Goal: Contribute content

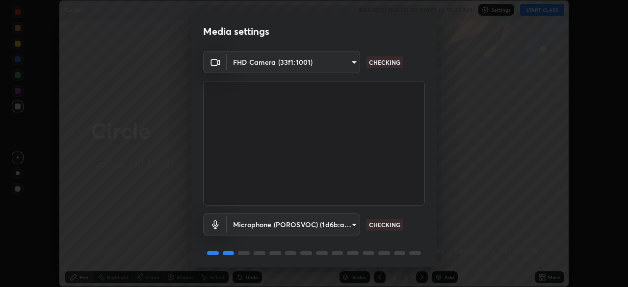
scroll to position [35, 0]
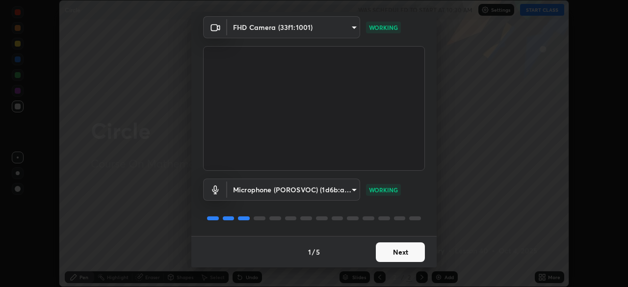
click at [392, 248] on button "Next" at bounding box center [400, 252] width 49 height 20
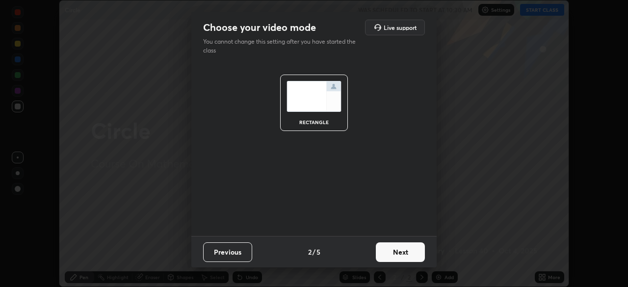
click at [398, 253] on button "Next" at bounding box center [400, 252] width 49 height 20
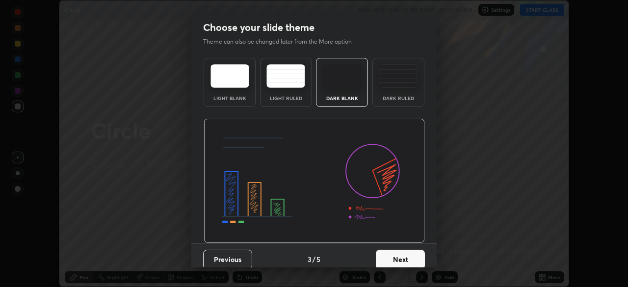
click at [405, 255] on button "Next" at bounding box center [400, 260] width 49 height 20
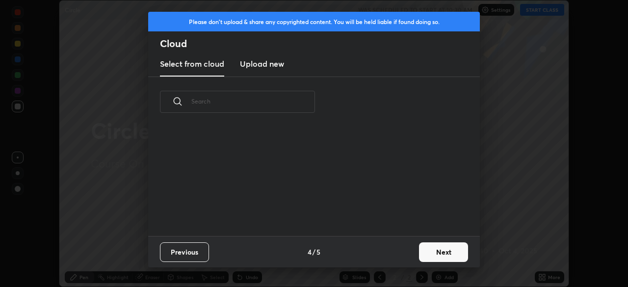
click at [431, 254] on button "Next" at bounding box center [443, 252] width 49 height 20
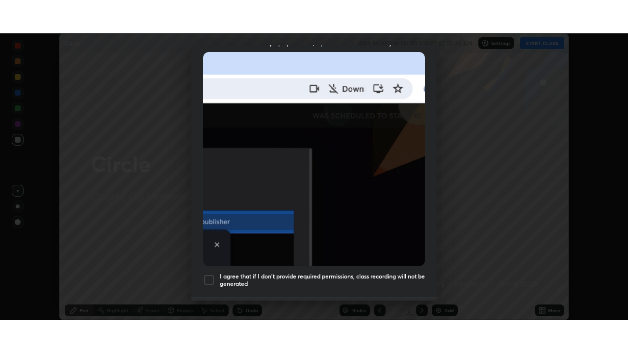
scroll to position [235, 0]
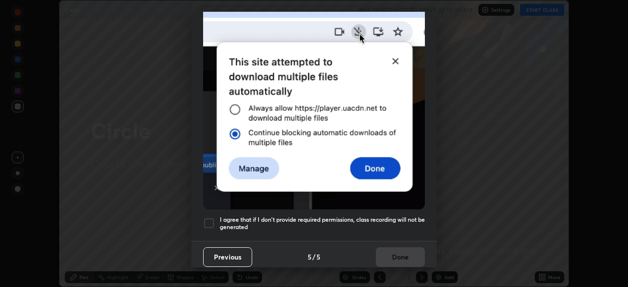
click at [209, 222] on div at bounding box center [209, 223] width 12 height 12
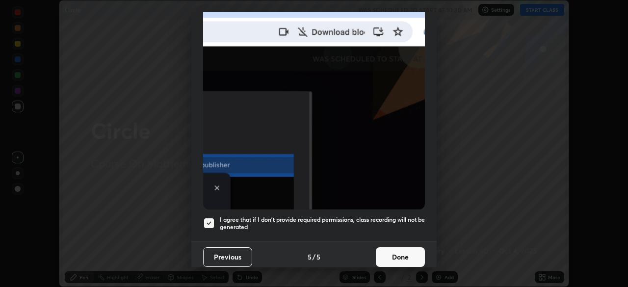
click at [401, 254] on button "Done" at bounding box center [400, 257] width 49 height 20
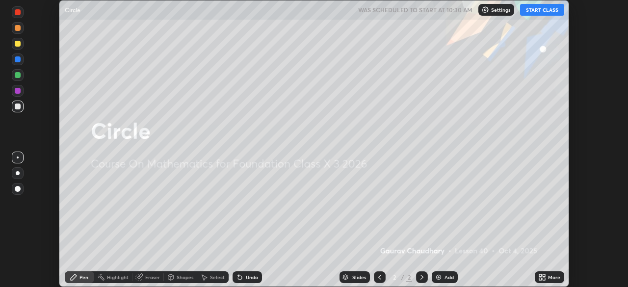
click at [542, 11] on button "START CLASS" at bounding box center [542, 10] width 44 height 12
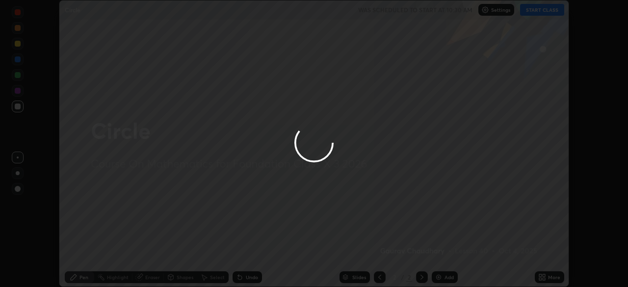
click at [542, 274] on div at bounding box center [314, 143] width 628 height 287
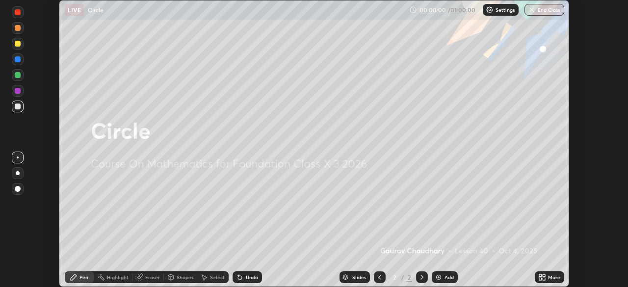
click at [540, 275] on icon at bounding box center [540, 275] width 2 height 2
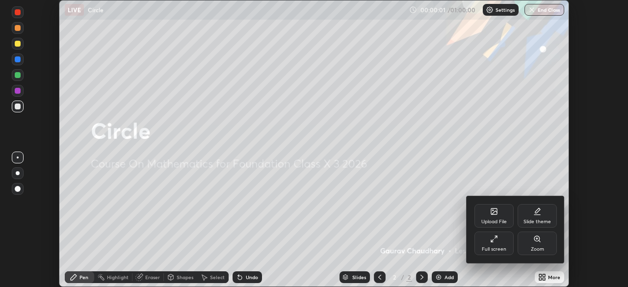
click at [500, 247] on div "Full screen" at bounding box center [494, 249] width 25 height 5
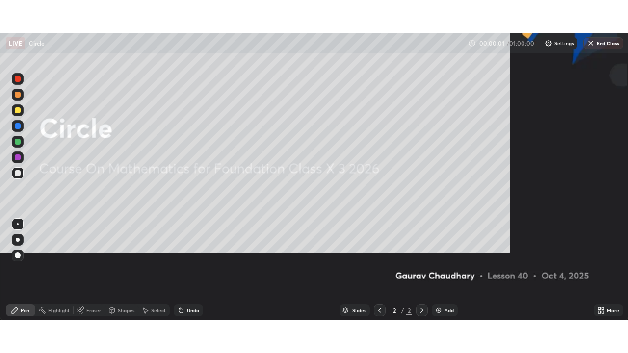
scroll to position [353, 628]
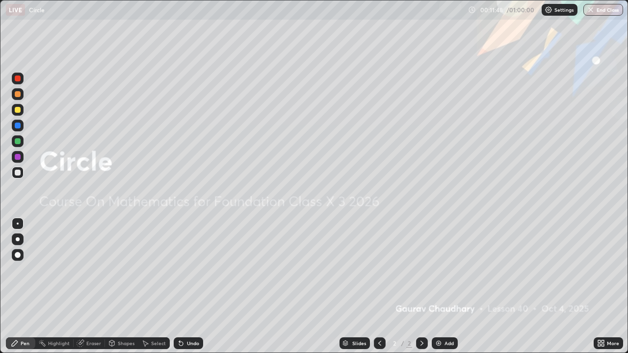
click at [607, 286] on div "More" at bounding box center [613, 343] width 12 height 5
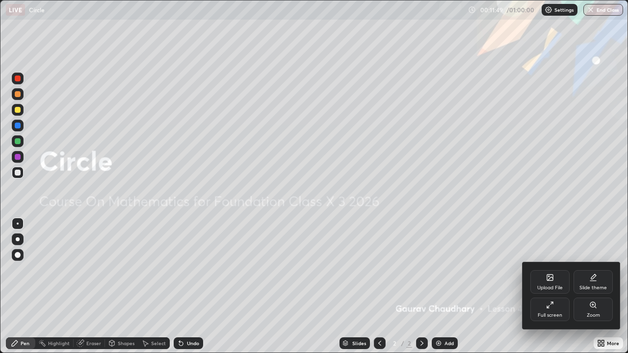
click at [550, 284] on div "Upload File" at bounding box center [549, 282] width 39 height 24
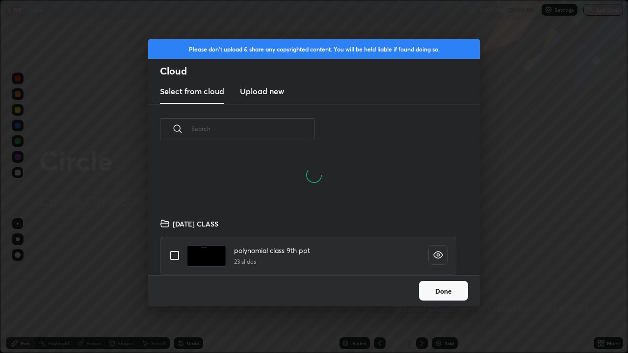
scroll to position [719, 0]
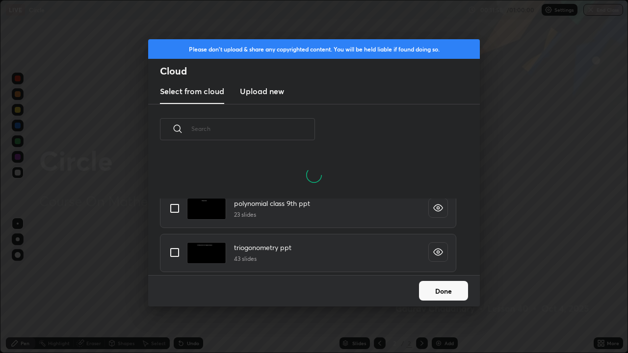
click at [193, 128] on input "text" at bounding box center [253, 129] width 124 height 42
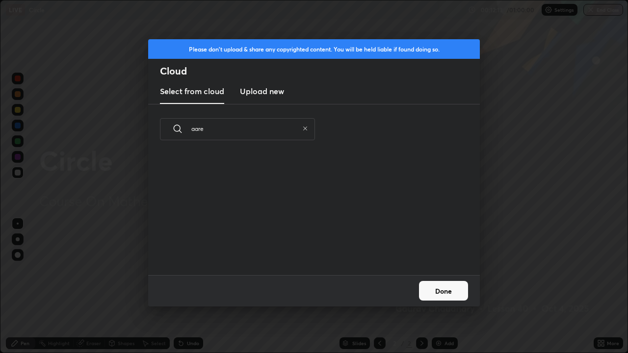
scroll to position [0, 0]
type input "a"
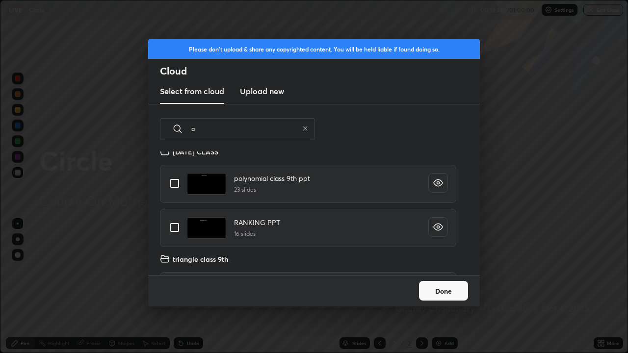
scroll to position [446, 0]
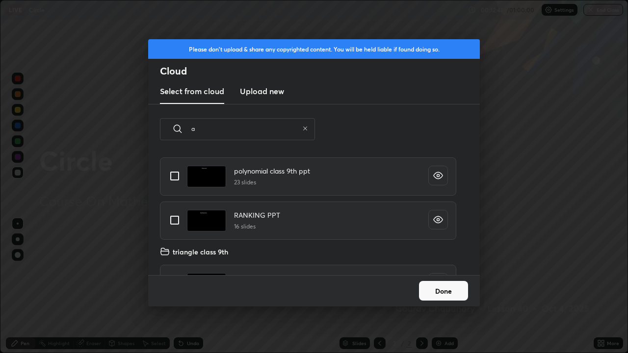
click at [256, 94] on h3 "Upload new" at bounding box center [262, 91] width 44 height 12
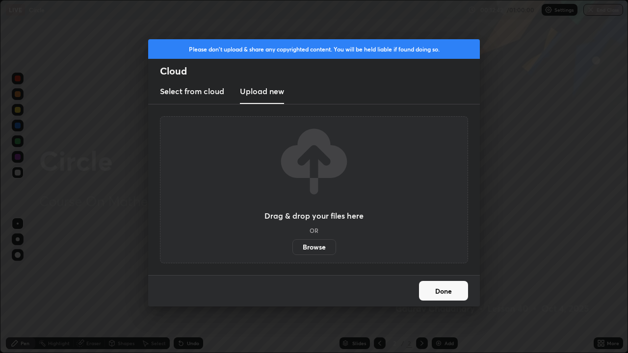
click at [196, 92] on h3 "Select from cloud" at bounding box center [192, 91] width 64 height 12
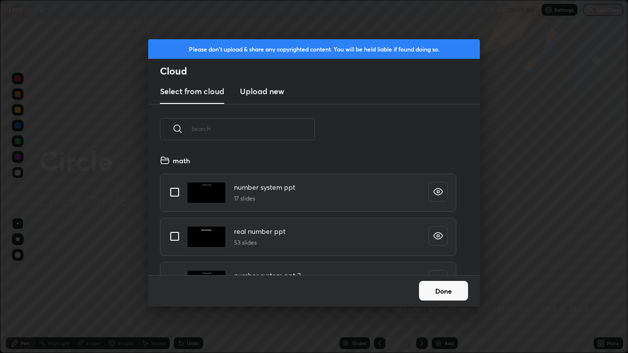
scroll to position [121, 315]
click at [221, 125] on input "text" at bounding box center [253, 129] width 124 height 42
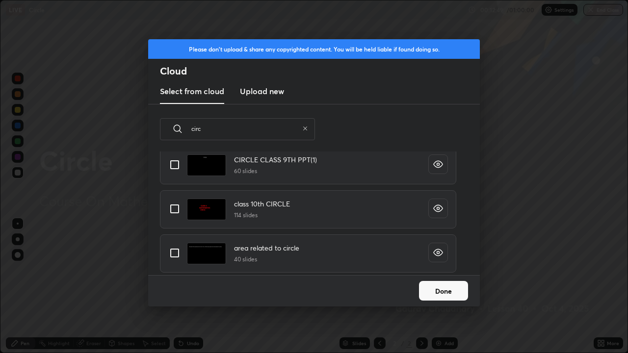
scroll to position [72, 0]
type input "circ"
click at [179, 207] on input "grid" at bounding box center [174, 208] width 21 height 21
checkbox input "true"
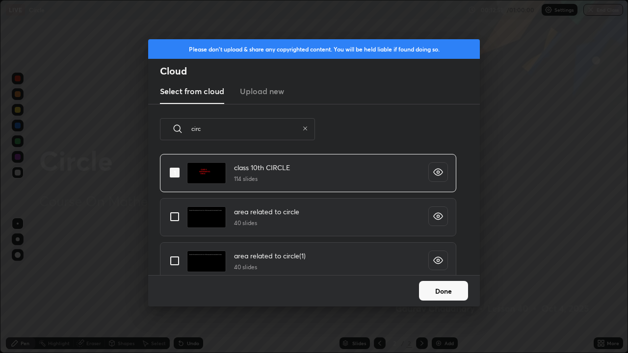
scroll to position [109, 0]
click at [176, 212] on input "grid" at bounding box center [174, 215] width 21 height 21
checkbox input "true"
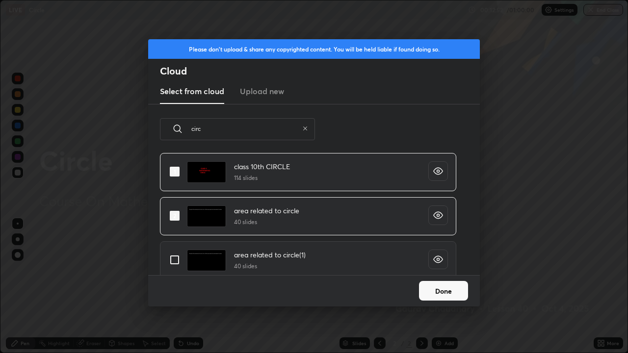
click at [172, 259] on input "grid" at bounding box center [174, 260] width 21 height 21
checkbox input "true"
click at [434, 286] on button "Done" at bounding box center [443, 291] width 49 height 20
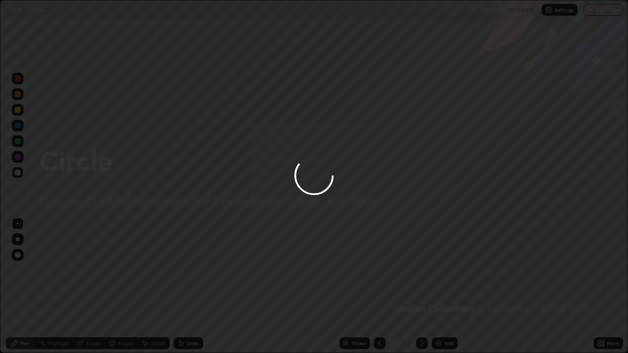
click at [603, 286] on div at bounding box center [314, 176] width 628 height 353
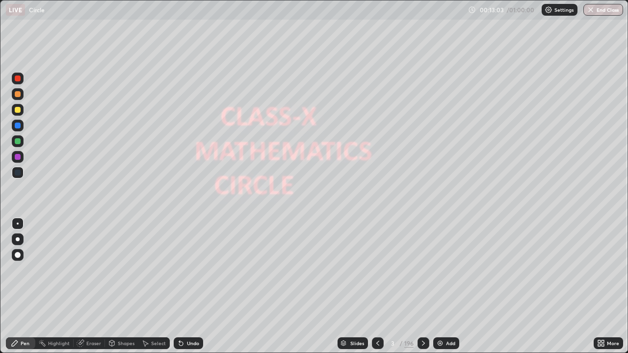
click at [354, 286] on div "Slides" at bounding box center [357, 343] width 14 height 5
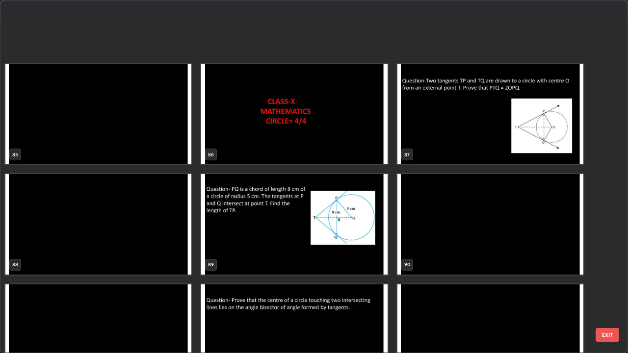
scroll to position [3122, 0]
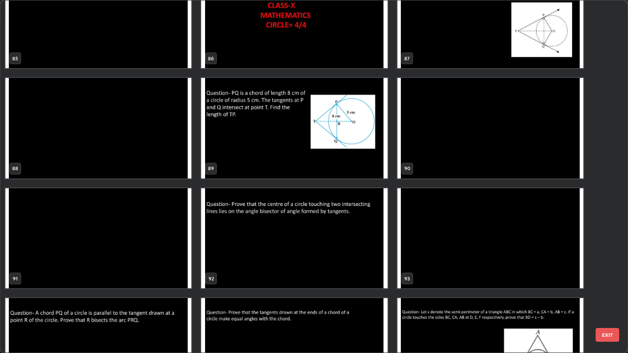
click at [257, 141] on img "grid" at bounding box center [294, 128] width 186 height 101
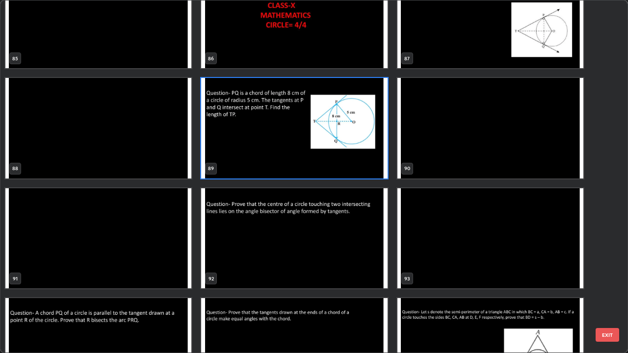
click at [269, 139] on img "grid" at bounding box center [294, 128] width 186 height 101
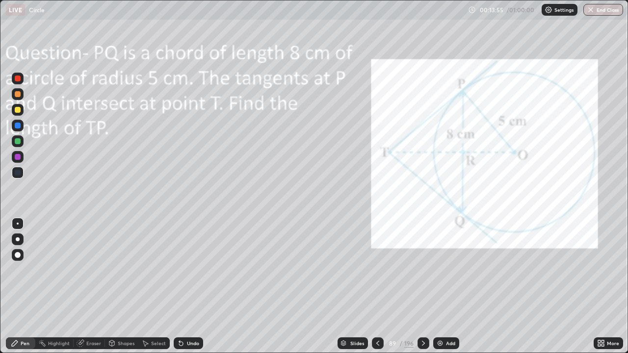
click at [352, 286] on div "Slides" at bounding box center [352, 343] width 30 height 12
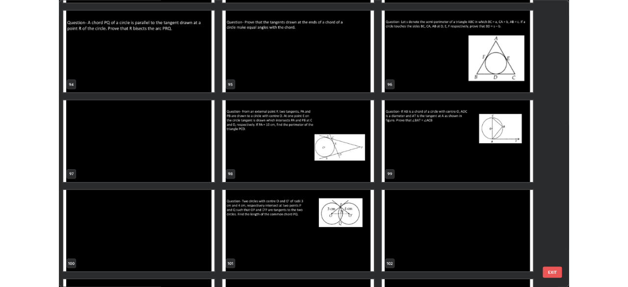
scroll to position [3471, 0]
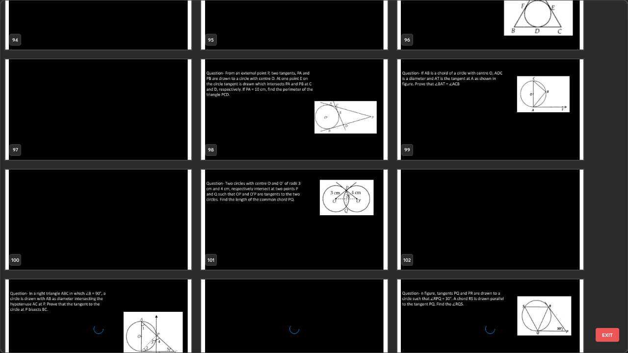
click at [360, 130] on img "grid" at bounding box center [294, 109] width 186 height 101
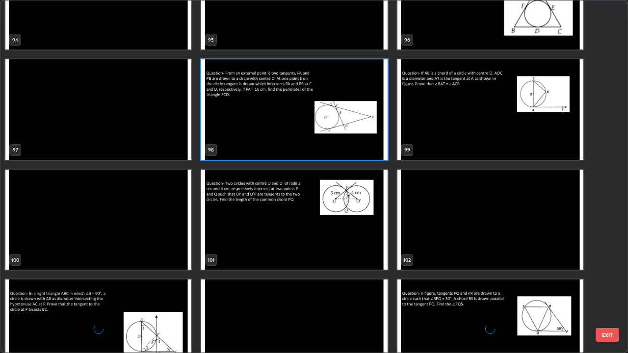
click at [365, 130] on img "grid" at bounding box center [294, 109] width 186 height 101
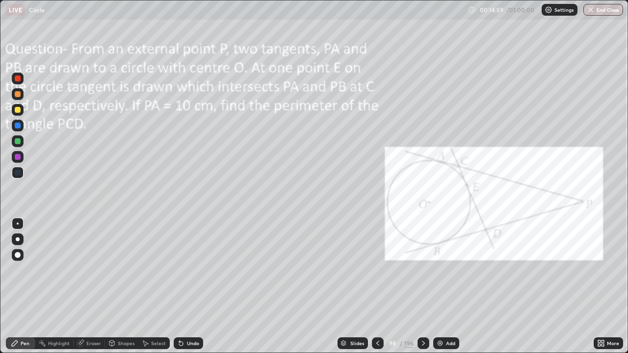
click at [18, 157] on div at bounding box center [18, 157] width 6 height 6
click at [179, 286] on icon at bounding box center [181, 344] width 4 height 4
click at [189, 286] on div "Undo" at bounding box center [188, 343] width 29 height 12
click at [187, 286] on div "Undo" at bounding box center [193, 343] width 12 height 5
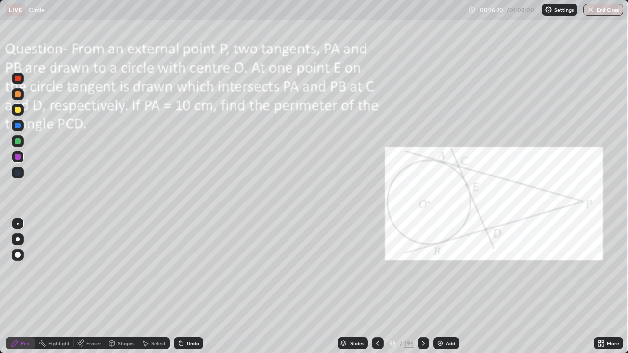
click at [183, 286] on div "Undo" at bounding box center [188, 343] width 29 height 12
click at [186, 286] on div "Undo" at bounding box center [188, 343] width 29 height 12
click at [190, 286] on div "Undo" at bounding box center [188, 343] width 29 height 12
click at [422, 286] on icon at bounding box center [423, 343] width 8 height 8
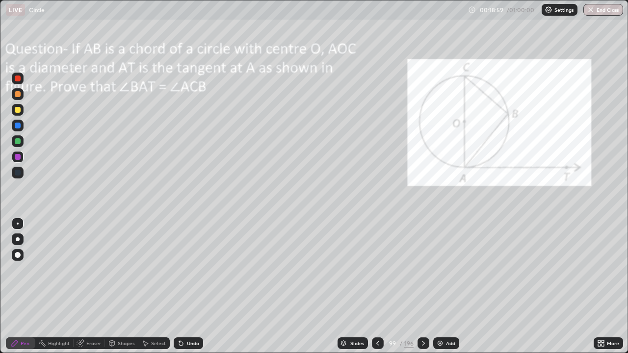
click at [194, 286] on div "Undo" at bounding box center [188, 343] width 29 height 12
click at [441, 286] on img at bounding box center [440, 343] width 8 height 8
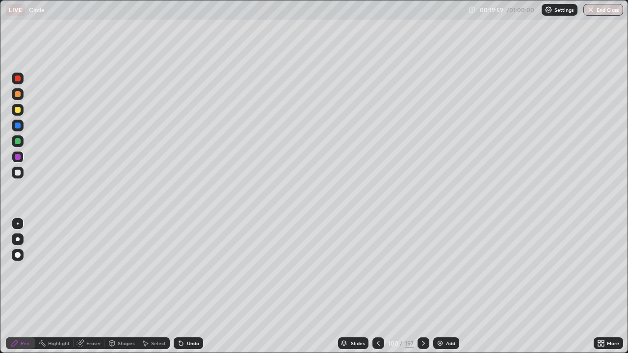
click at [129, 286] on div "Shapes" at bounding box center [126, 343] width 17 height 5
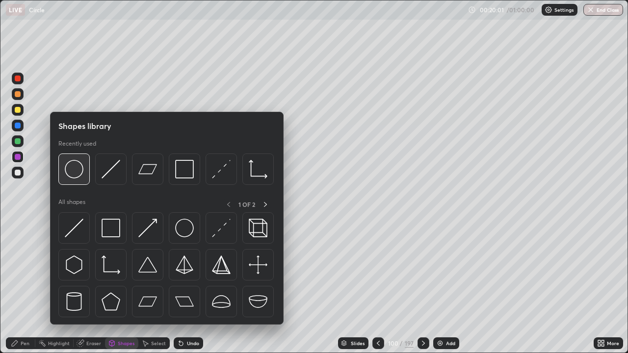
click at [80, 175] on img at bounding box center [74, 169] width 19 height 19
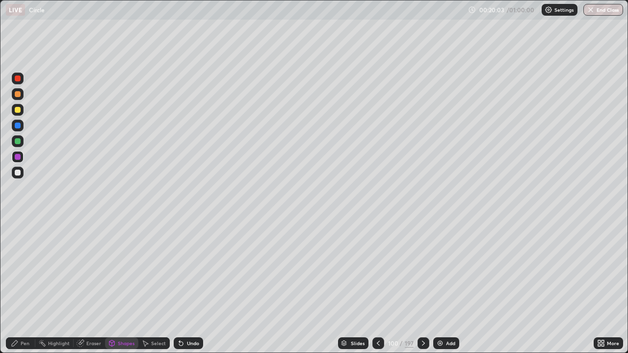
click at [128, 286] on div "Shapes" at bounding box center [126, 343] width 17 height 5
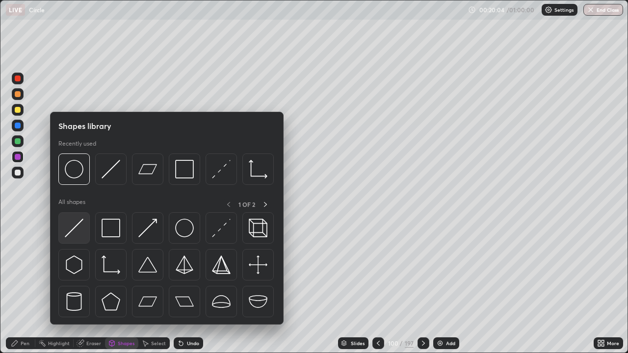
click at [78, 224] on img at bounding box center [74, 228] width 19 height 19
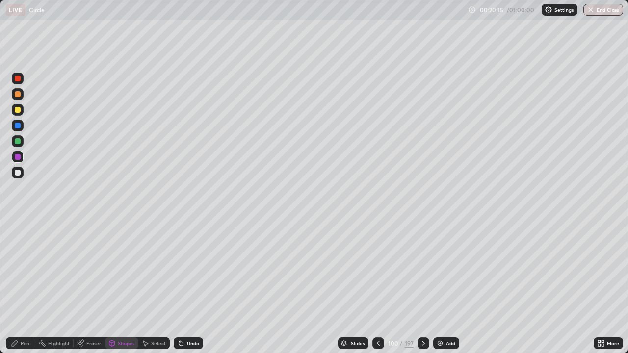
click at [27, 286] on div "Pen" at bounding box center [25, 343] width 9 height 5
click at [125, 286] on div "Shapes" at bounding box center [126, 343] width 17 height 5
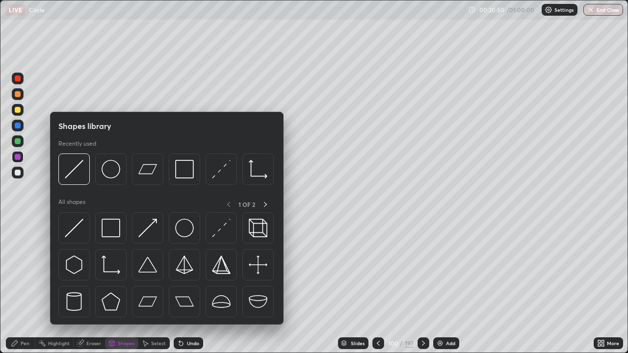
click at [90, 286] on div "Eraser" at bounding box center [93, 343] width 15 height 5
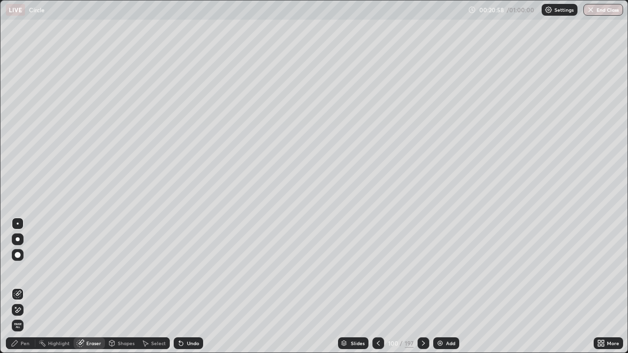
click at [28, 286] on div "Pen" at bounding box center [25, 343] width 9 height 5
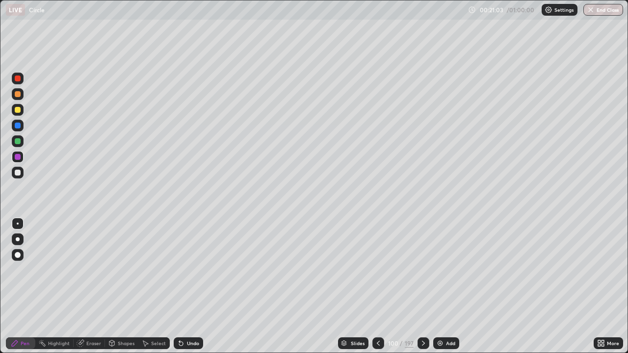
click at [190, 286] on div "Undo" at bounding box center [193, 343] width 12 height 5
click at [197, 286] on div "Undo" at bounding box center [188, 343] width 29 height 12
click at [95, 286] on div "Eraser" at bounding box center [93, 343] width 15 height 5
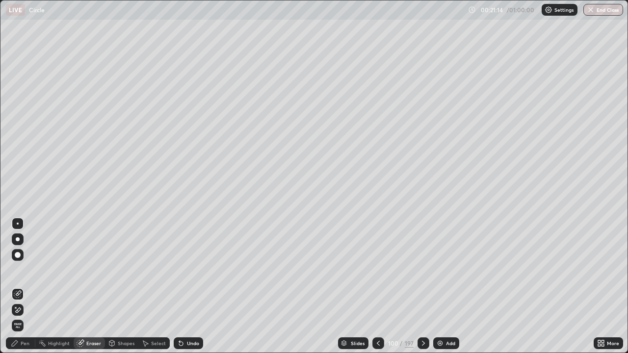
click at [27, 286] on div "Pen" at bounding box center [20, 343] width 29 height 12
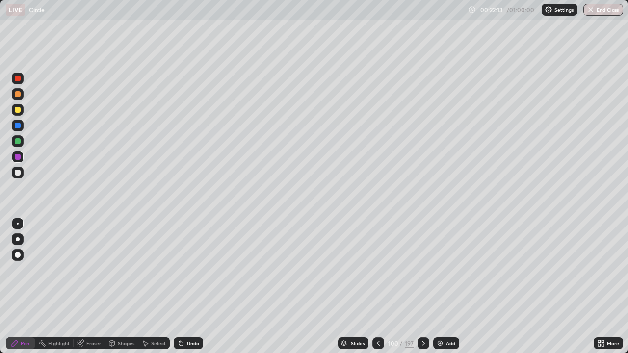
click at [187, 286] on div "Undo" at bounding box center [193, 343] width 12 height 5
click at [185, 286] on div "Undo" at bounding box center [188, 343] width 29 height 12
click at [422, 286] on icon at bounding box center [423, 343] width 8 height 8
click at [423, 286] on icon at bounding box center [423, 343] width 3 height 5
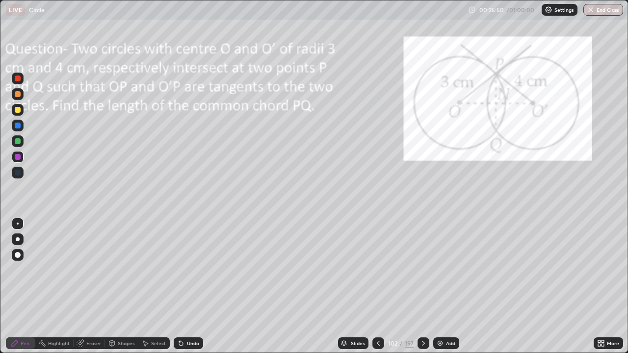
click at [427, 286] on div at bounding box center [423, 343] width 12 height 12
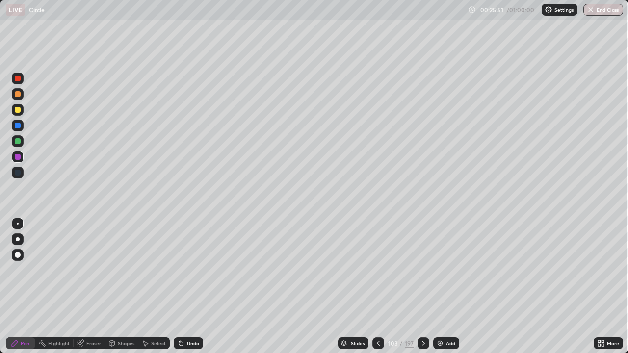
click at [422, 286] on icon at bounding box center [423, 343] width 8 height 8
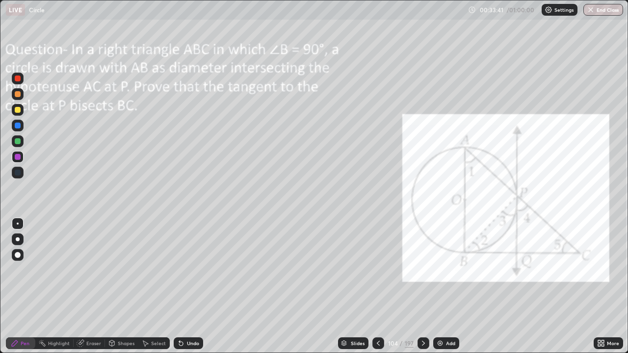
click at [87, 286] on div "Eraser" at bounding box center [89, 343] width 31 height 12
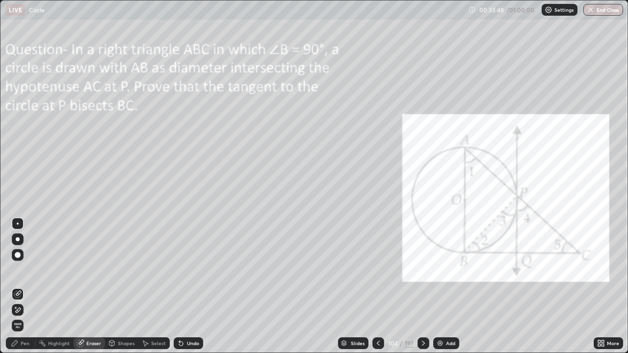
click at [18, 286] on icon at bounding box center [15, 343] width 8 height 8
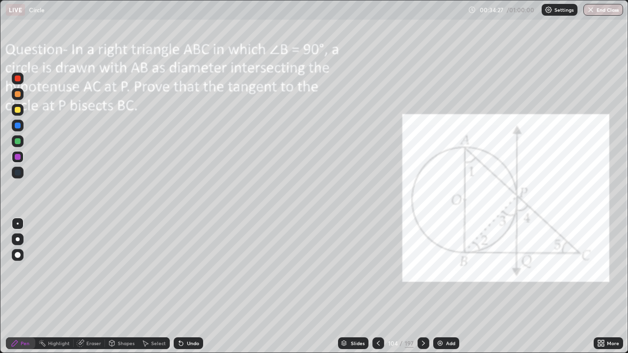
click at [88, 286] on div "Eraser" at bounding box center [93, 343] width 15 height 5
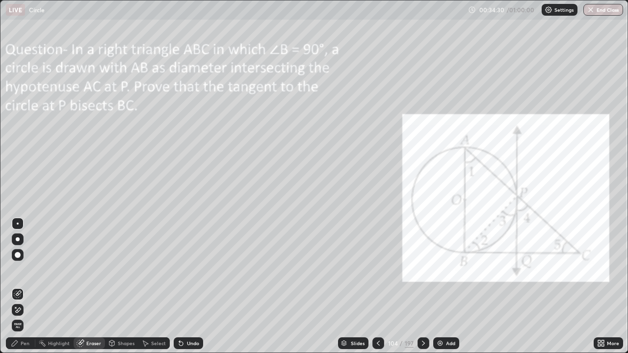
click at [23, 286] on div at bounding box center [18, 310] width 12 height 12
click at [20, 286] on div "Pen" at bounding box center [20, 343] width 29 height 12
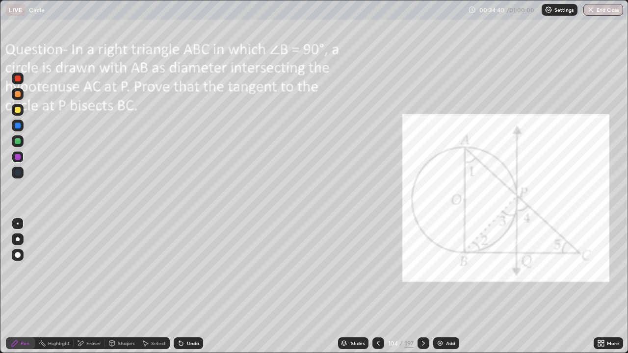
click at [89, 286] on div "Eraser" at bounding box center [93, 343] width 15 height 5
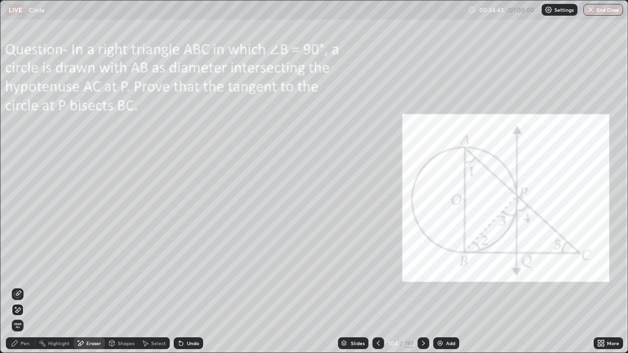
click at [29, 286] on div "Pen" at bounding box center [25, 343] width 9 height 5
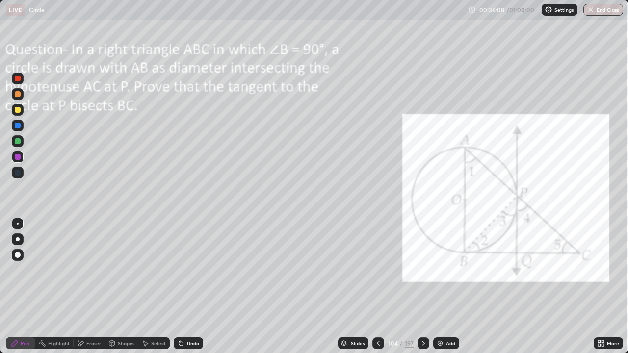
click at [187, 286] on div "Undo" at bounding box center [193, 343] width 12 height 5
click at [184, 286] on div "Undo" at bounding box center [188, 343] width 29 height 12
click at [183, 286] on icon at bounding box center [181, 343] width 8 height 8
click at [179, 286] on icon at bounding box center [179, 341] width 1 height 1
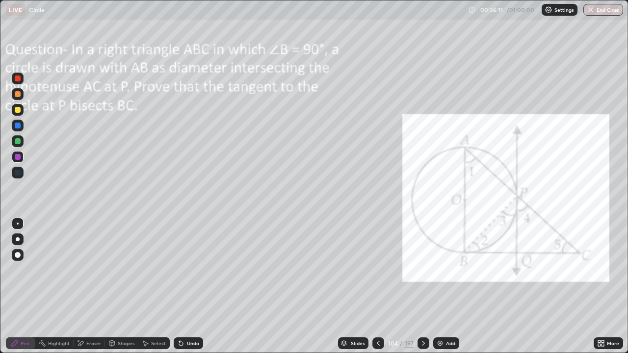
click at [179, 286] on icon at bounding box center [179, 341] width 1 height 1
click at [182, 286] on icon at bounding box center [181, 343] width 8 height 8
click at [183, 286] on div "Undo" at bounding box center [188, 343] width 29 height 12
click at [422, 286] on icon at bounding box center [423, 343] width 8 height 8
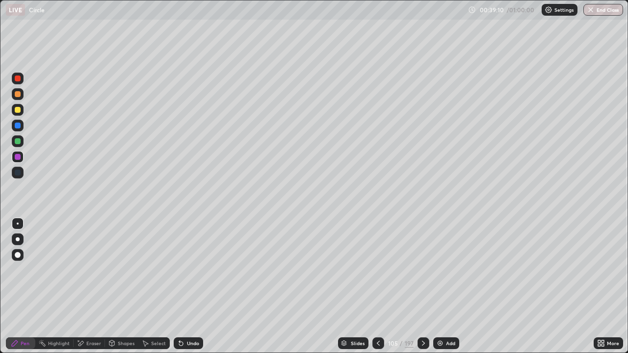
click at [426, 286] on div at bounding box center [423, 343] width 12 height 12
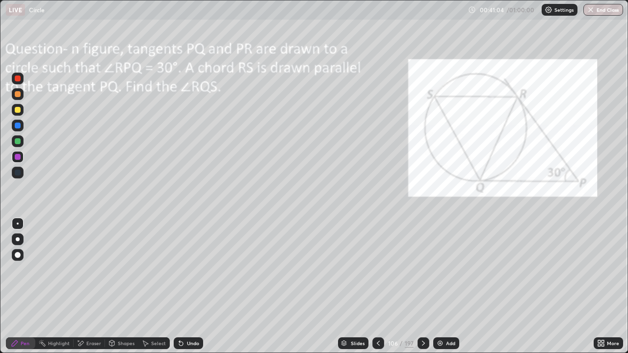
click at [186, 286] on div "Undo" at bounding box center [188, 343] width 29 height 12
click at [190, 286] on div "Undo" at bounding box center [188, 343] width 29 height 12
click at [193, 286] on div "Undo" at bounding box center [188, 343] width 29 height 12
click at [190, 286] on div "Undo" at bounding box center [193, 343] width 12 height 5
click at [191, 286] on div "Undo" at bounding box center [188, 343] width 29 height 12
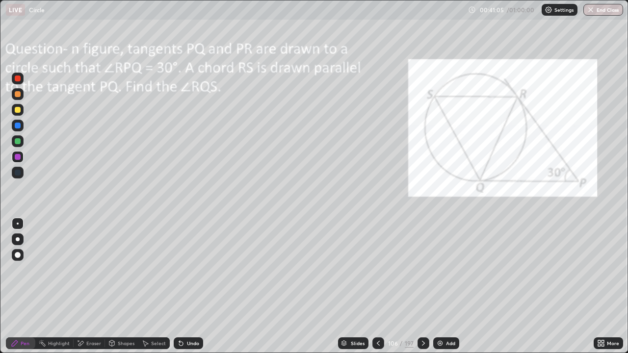
click at [191, 286] on div "Undo" at bounding box center [188, 343] width 29 height 12
click at [188, 286] on div "Undo" at bounding box center [193, 343] width 12 height 5
click at [184, 286] on div "Undo" at bounding box center [188, 343] width 29 height 12
click at [96, 286] on div "Eraser" at bounding box center [93, 343] width 15 height 5
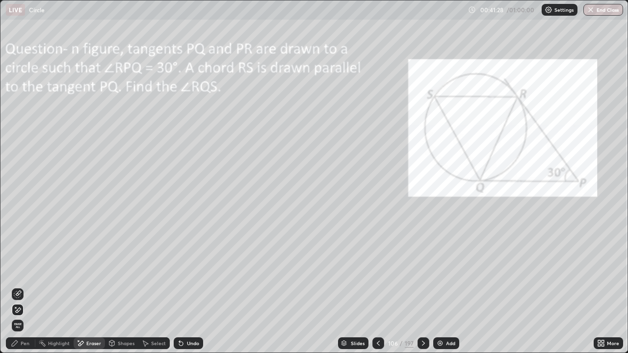
click at [32, 286] on div "Pen" at bounding box center [20, 343] width 29 height 12
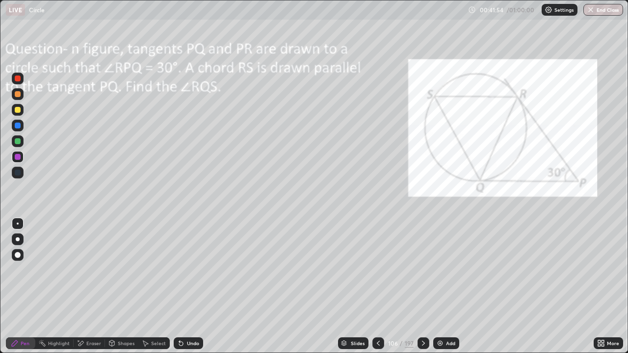
click at [191, 286] on div "Undo" at bounding box center [193, 343] width 12 height 5
click at [419, 286] on icon at bounding box center [423, 343] width 8 height 8
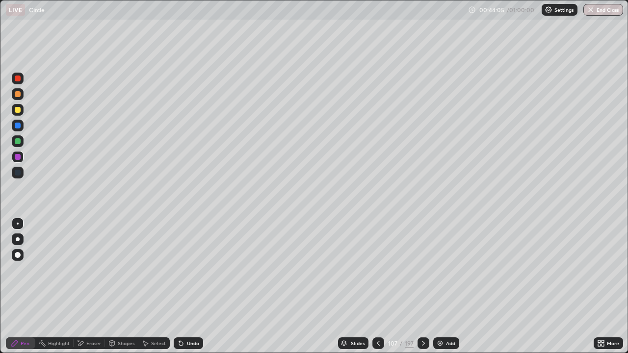
click at [596, 13] on button "End Class" at bounding box center [603, 10] width 40 height 12
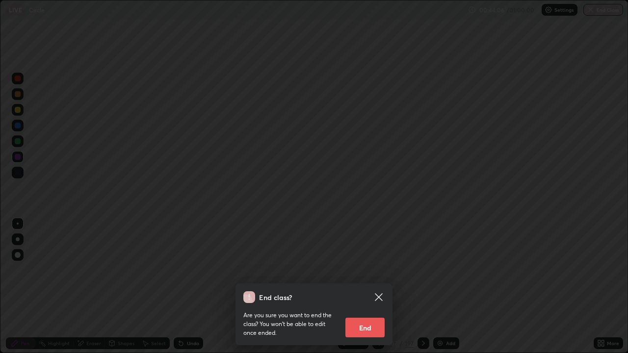
click at [361, 286] on button "End" at bounding box center [364, 328] width 39 height 20
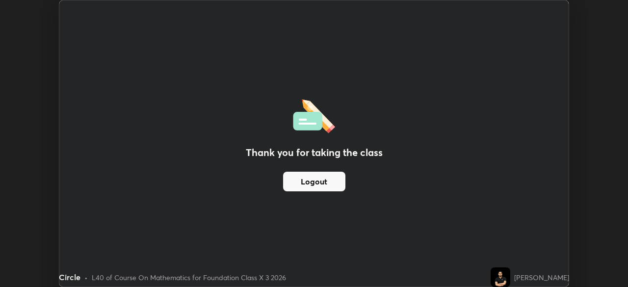
scroll to position [48753, 48413]
